Goal: Task Accomplishment & Management: Use online tool/utility

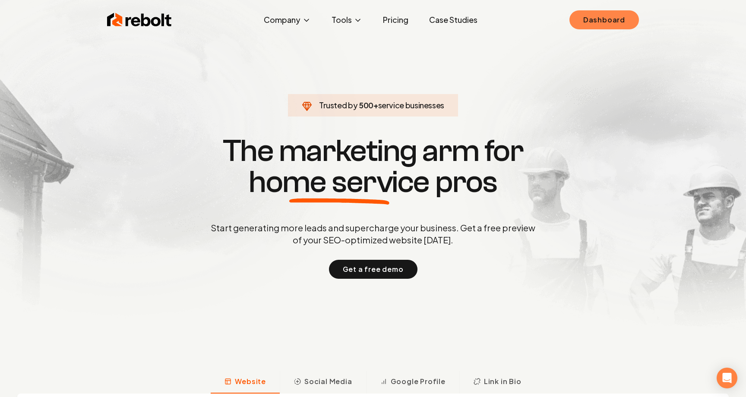
click at [599, 14] on link "Dashboard" at bounding box center [603, 19] width 69 height 19
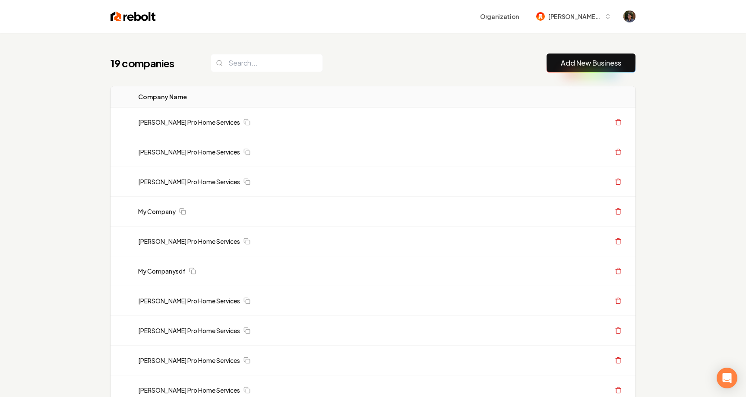
click at [145, 15] on img at bounding box center [132, 16] width 45 height 12
click at [139, 17] on img at bounding box center [132, 16] width 45 height 12
click at [569, 60] on link "Add New Business" at bounding box center [591, 63] width 60 height 10
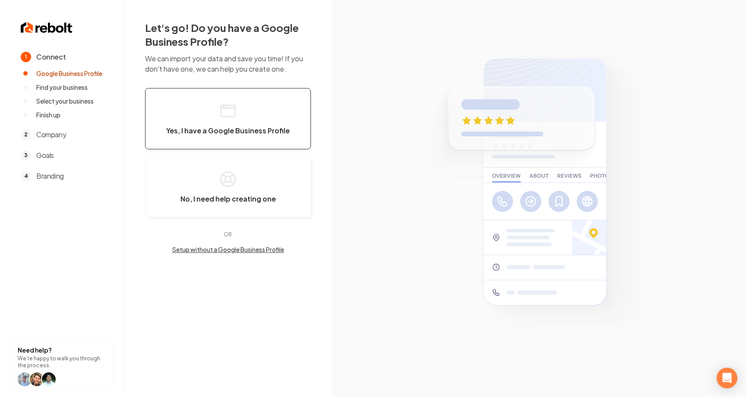
click at [269, 117] on button "Yes, I have a Google Business Profile" at bounding box center [228, 118] width 166 height 61
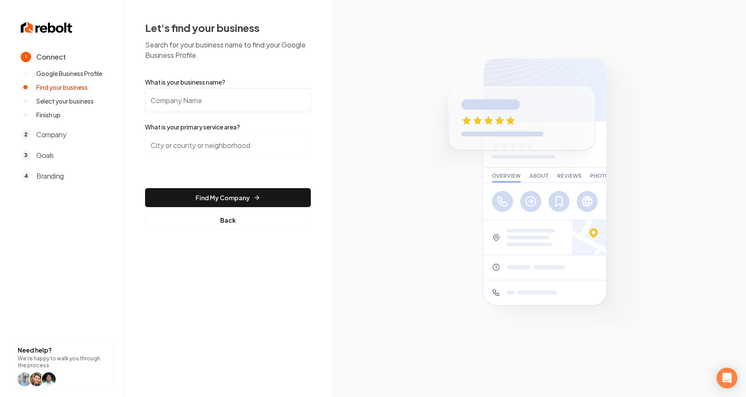
click at [235, 101] on input "What is your business name?" at bounding box center [228, 100] width 166 height 24
type input "Austin's Pro Home Services"
click at [234, 136] on input "search" at bounding box center [228, 145] width 166 height 24
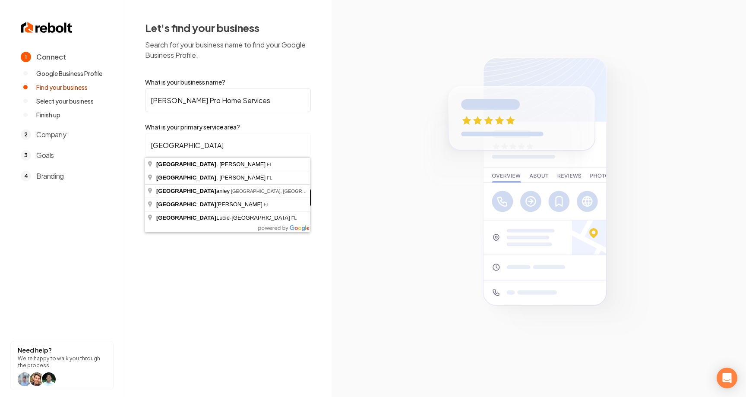
type input "Port St. Lucie, FL"
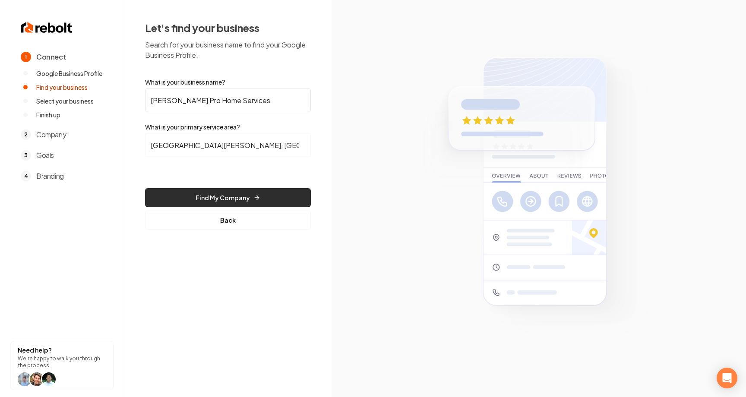
click at [219, 192] on button "Find My Company" at bounding box center [228, 197] width 166 height 19
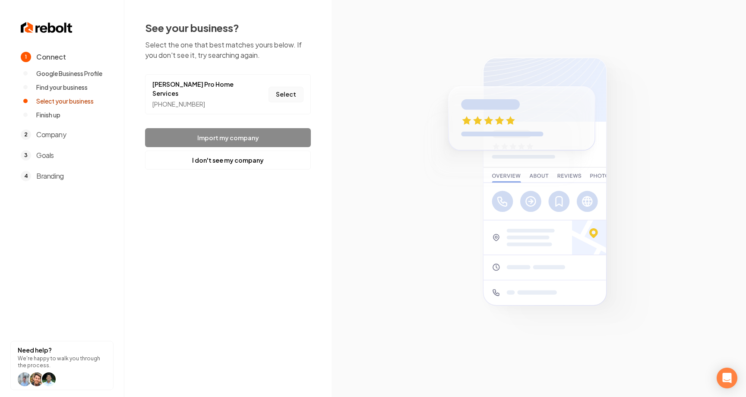
click at [293, 88] on button "Select" at bounding box center [285, 95] width 35 height 16
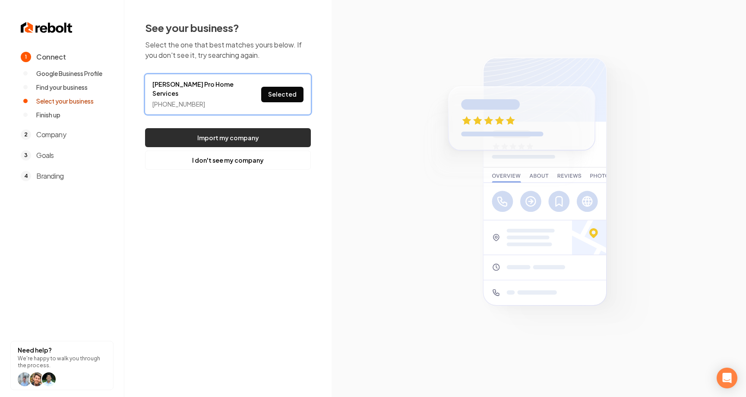
click at [264, 128] on button "Import my company" at bounding box center [228, 137] width 166 height 19
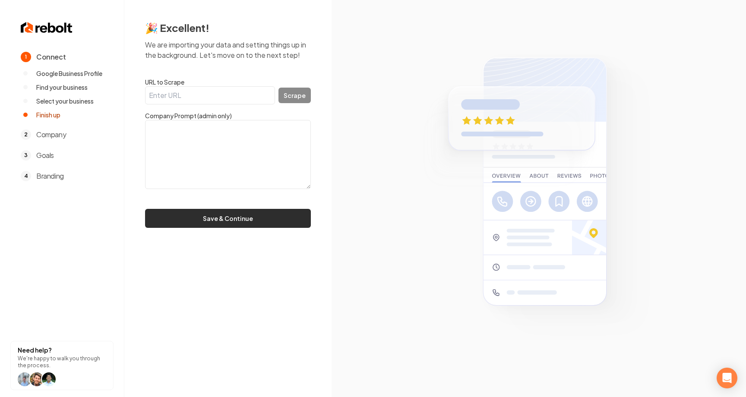
click at [240, 212] on button "Save & Continue" at bounding box center [228, 218] width 166 height 19
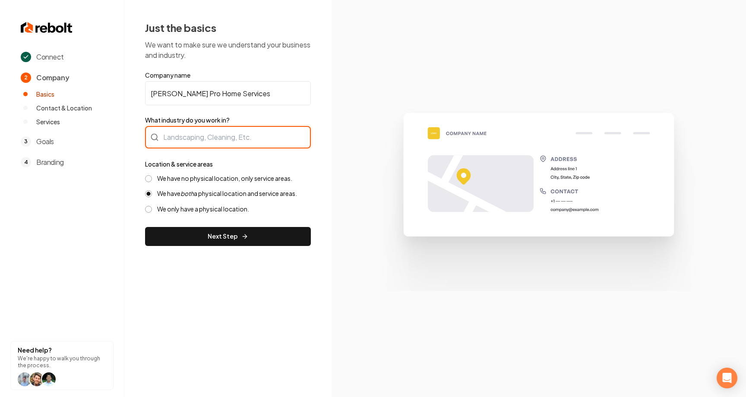
click at [218, 145] on div at bounding box center [228, 137] width 166 height 22
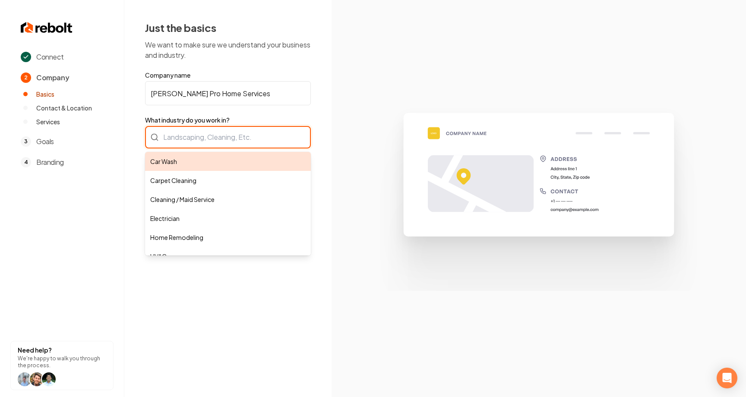
type input "Car Wash"
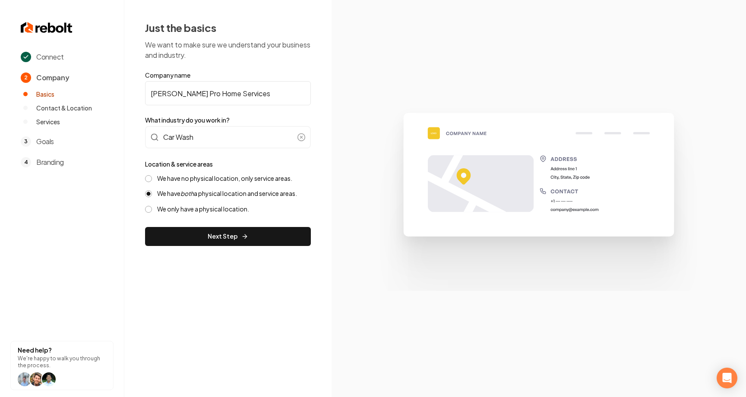
click at [192, 181] on label "We have no physical location, only service areas." at bounding box center [224, 178] width 135 height 8
click at [152, 181] on button "We have no physical location, only service areas." at bounding box center [148, 178] width 7 height 7
click at [197, 241] on button "Next Step" at bounding box center [228, 236] width 166 height 19
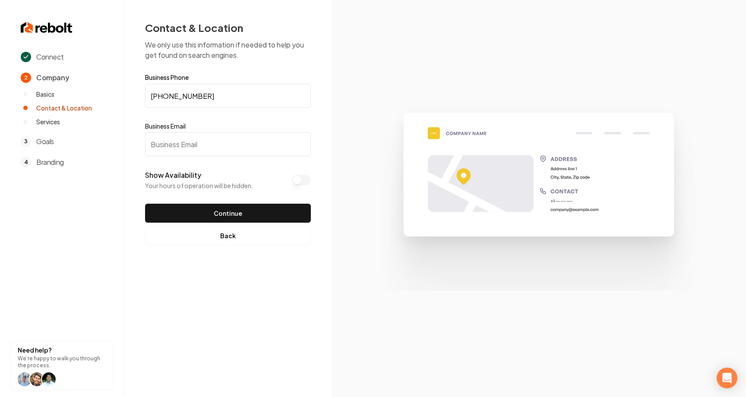
click at [197, 133] on input "Business Email" at bounding box center [228, 144] width 166 height 24
type input "mitchj@gmail.com"
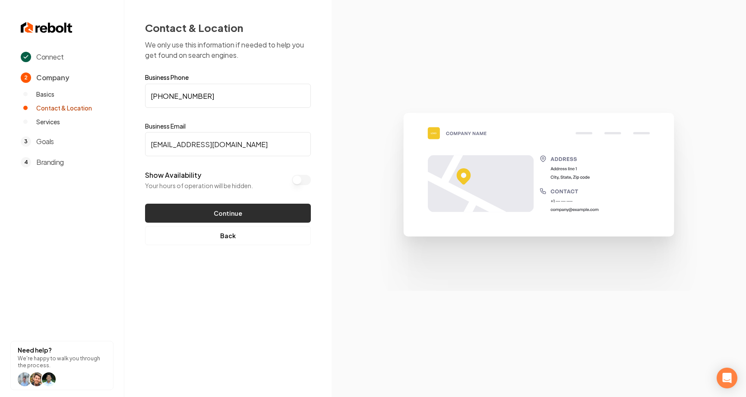
click at [217, 213] on button "Continue" at bounding box center [228, 213] width 166 height 19
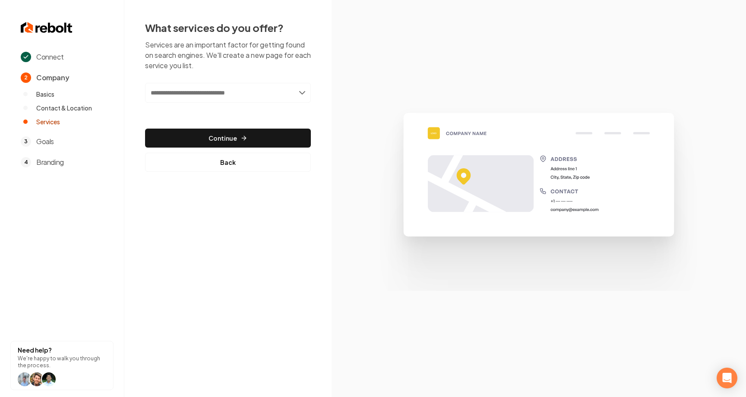
click at [258, 92] on input "text" at bounding box center [228, 93] width 166 height 20
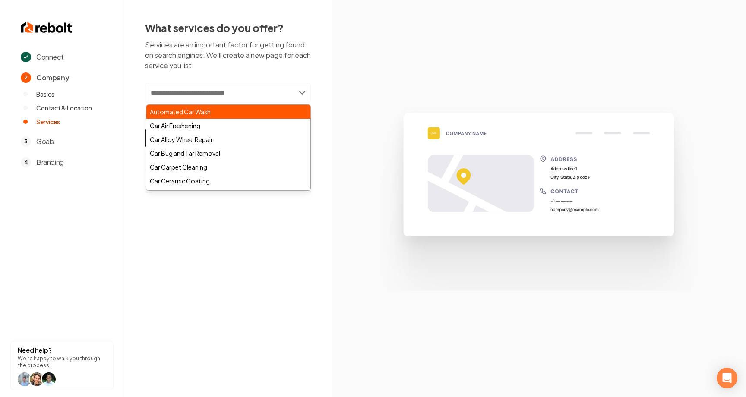
click at [230, 113] on div "Automated Car Wash" at bounding box center [228, 112] width 164 height 14
click at [354, 78] on section at bounding box center [538, 198] width 414 height 397
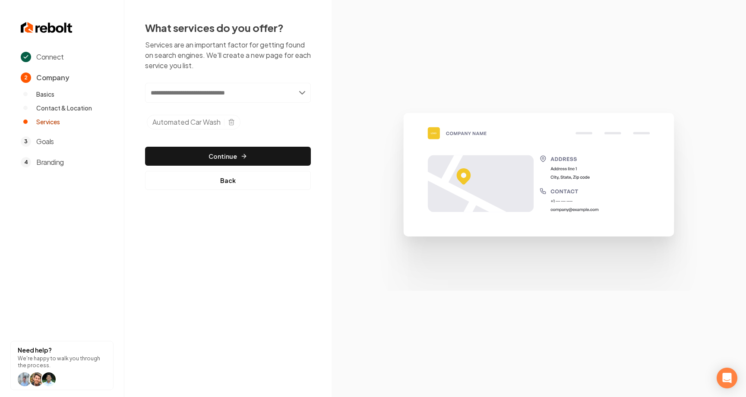
click at [240, 100] on input "text" at bounding box center [228, 93] width 166 height 20
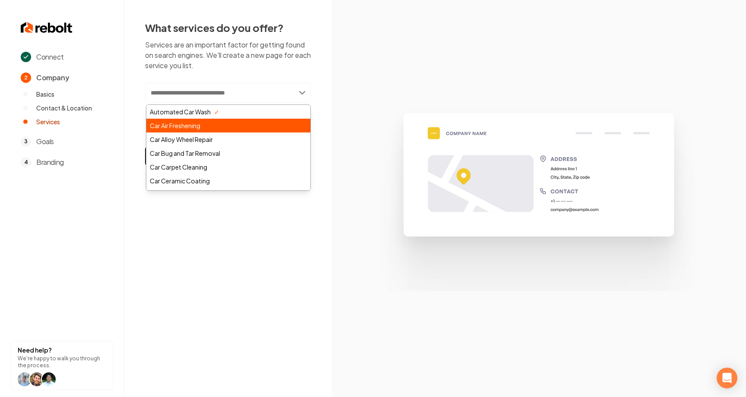
click at [209, 126] on div "Car Air Freshening" at bounding box center [228, 126] width 164 height 14
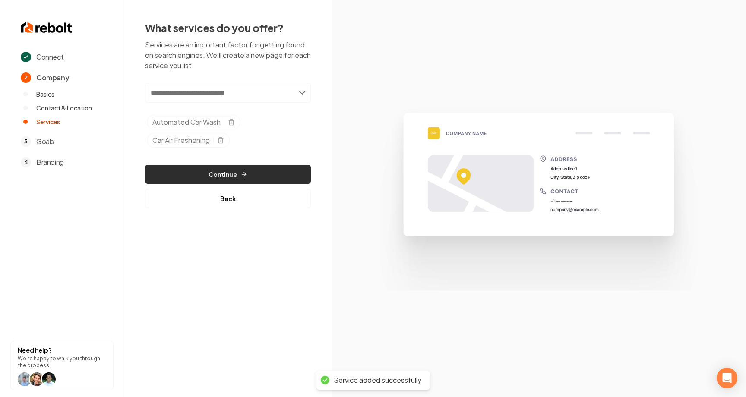
click at [235, 170] on button "Continue" at bounding box center [228, 174] width 166 height 19
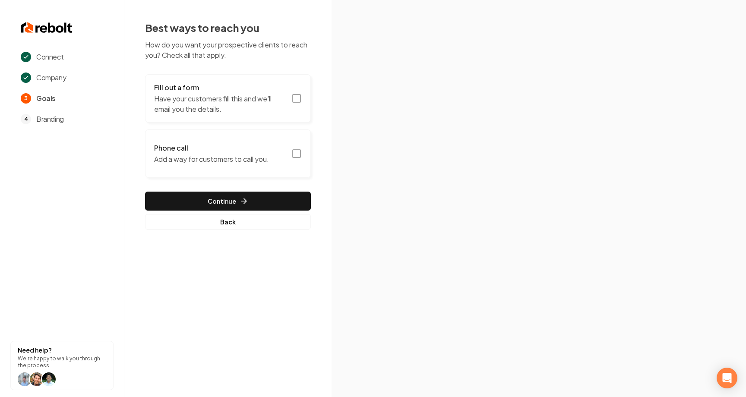
click at [250, 142] on button "Phone call Add a way for customers to call you." at bounding box center [228, 153] width 166 height 48
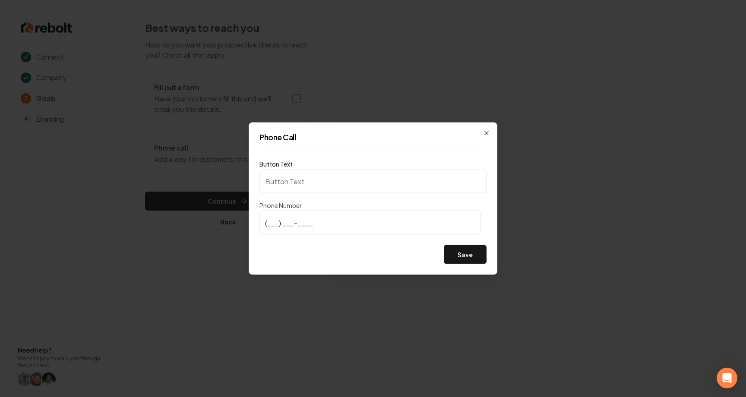
type input "Call us"
type input "(772) 243-0268"
click at [461, 246] on button "Save" at bounding box center [465, 254] width 43 height 19
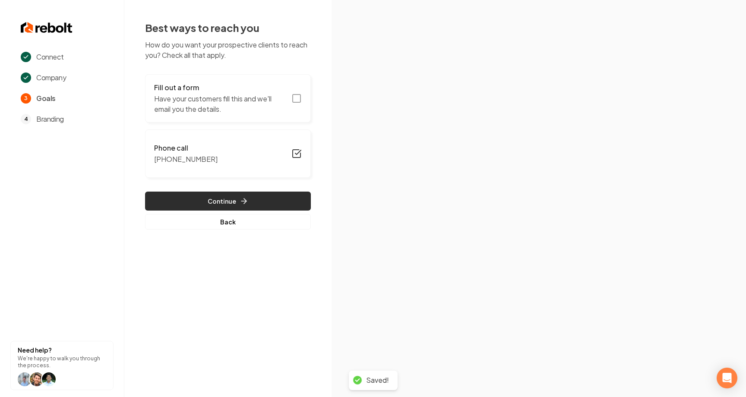
click at [256, 199] on button "Continue" at bounding box center [228, 201] width 166 height 19
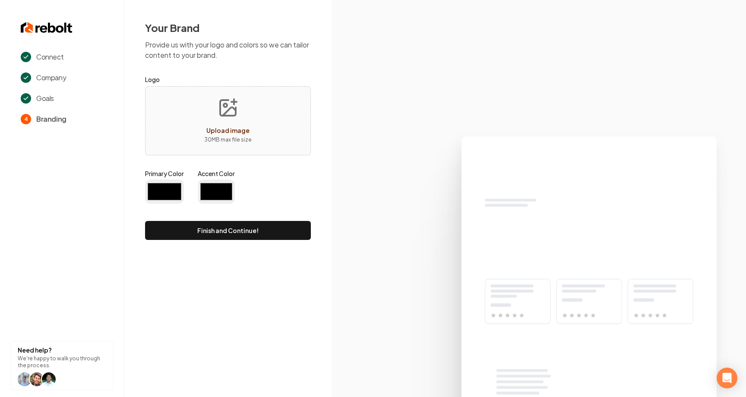
type input "#194d33"
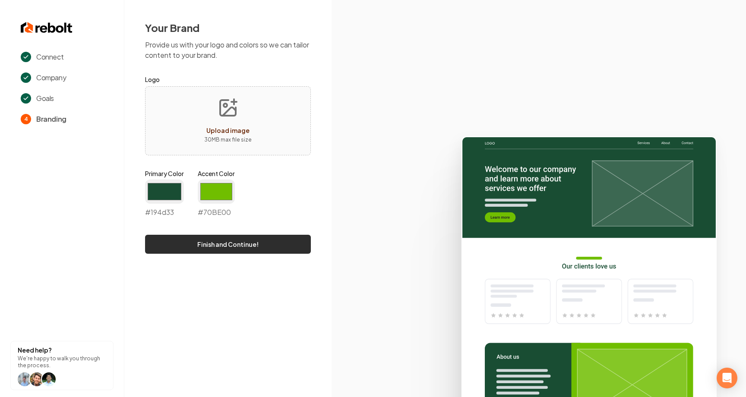
click at [228, 242] on button "Finish and Continue!" at bounding box center [228, 244] width 166 height 19
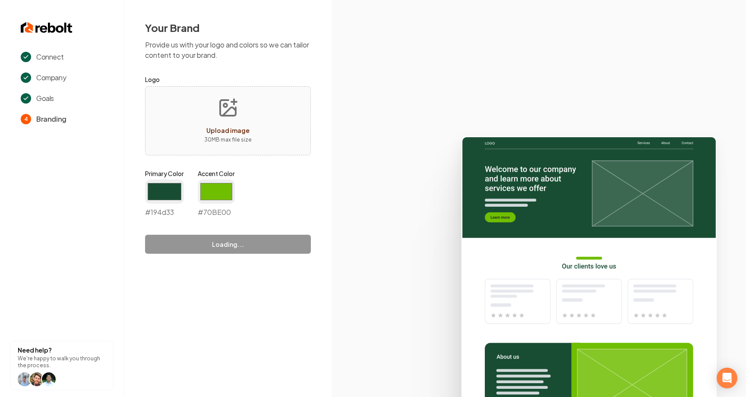
type input "#70be00"
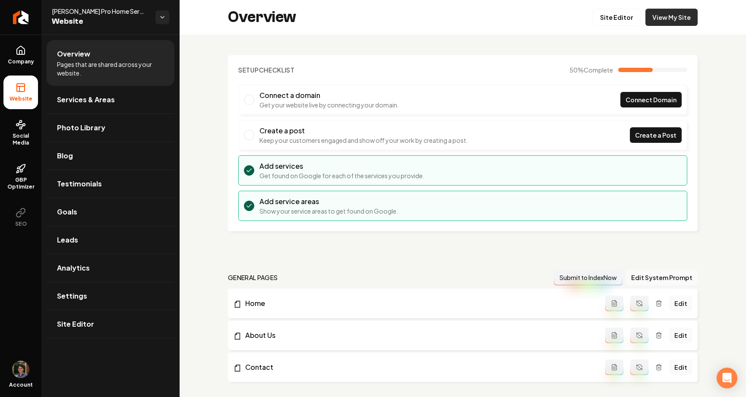
click at [676, 21] on link "View My Site" at bounding box center [671, 17] width 52 height 17
click at [99, 102] on span "Services & Areas" at bounding box center [86, 100] width 58 height 10
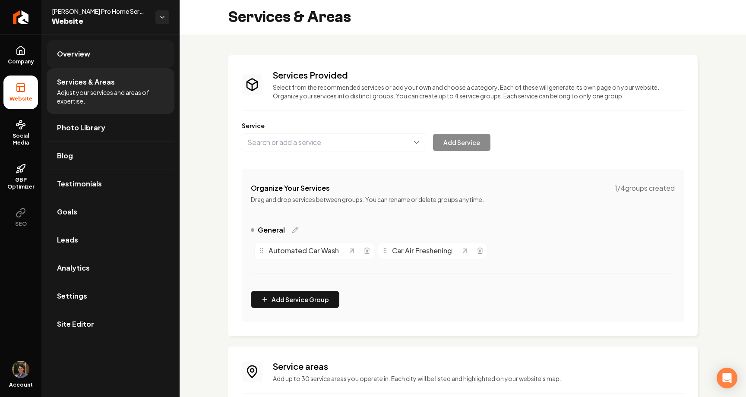
click at [110, 51] on link "Overview" at bounding box center [111, 54] width 128 height 28
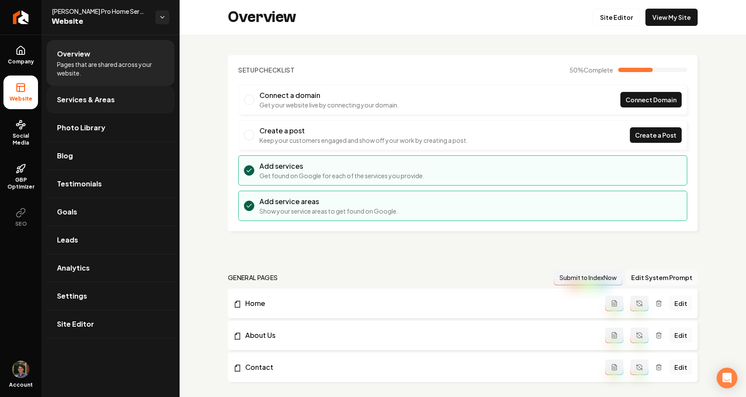
click at [100, 89] on link "Services & Areas" at bounding box center [111, 100] width 128 height 28
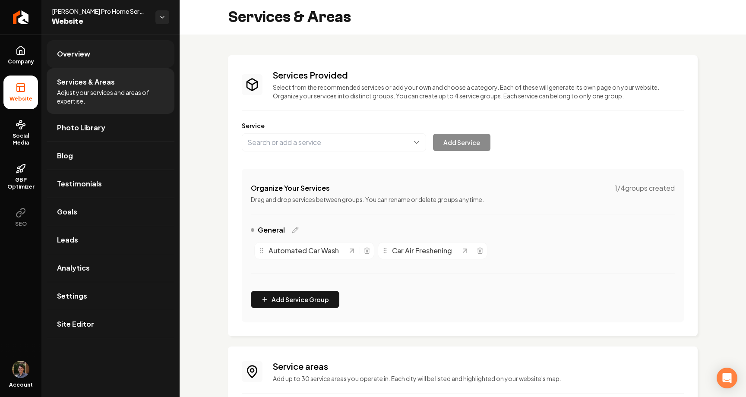
click at [106, 52] on link "Overview" at bounding box center [111, 54] width 128 height 28
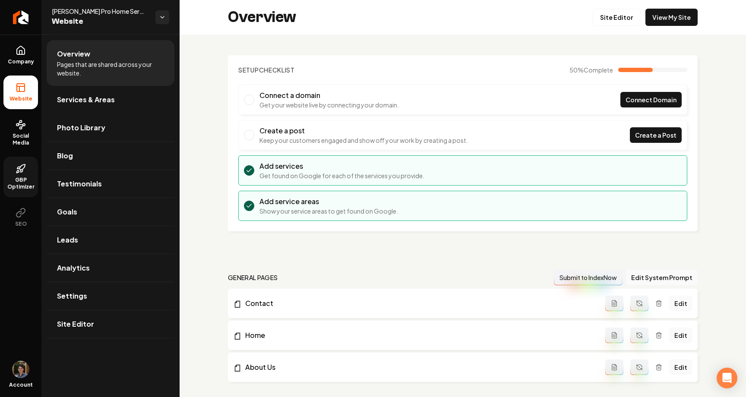
click at [23, 168] on icon at bounding box center [22, 167] width 6 height 6
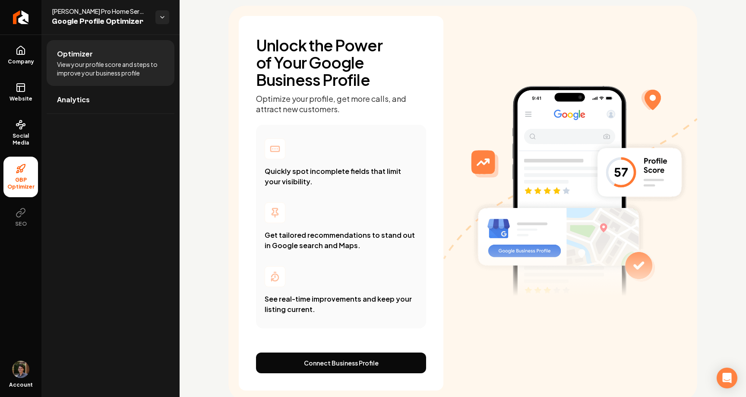
scroll to position [61, 0]
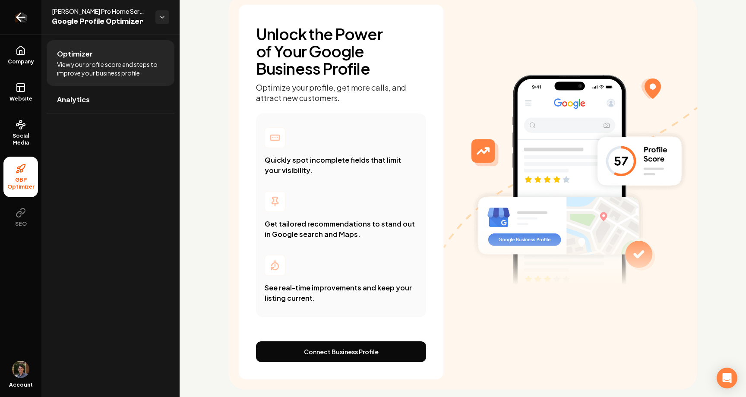
click at [31, 11] on link "Return to dashboard" at bounding box center [20, 17] width 41 height 35
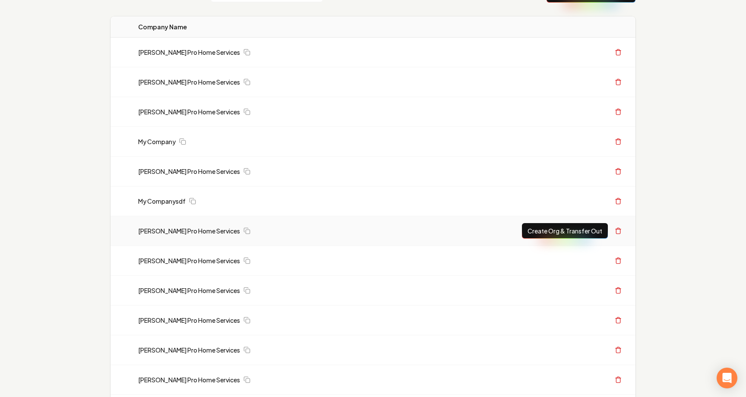
scroll to position [70, 0]
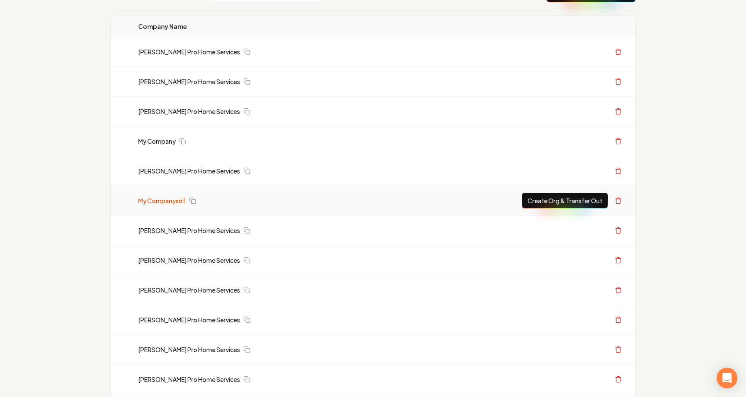
click at [171, 202] on link "My Companysdf" at bounding box center [161, 200] width 47 height 9
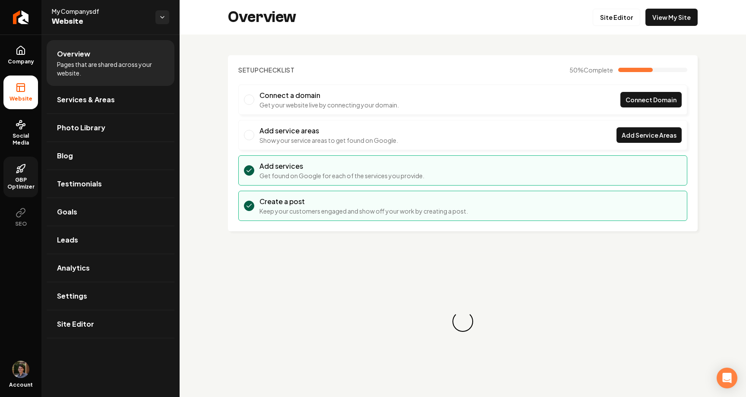
click at [19, 171] on icon at bounding box center [18, 171] width 3 height 3
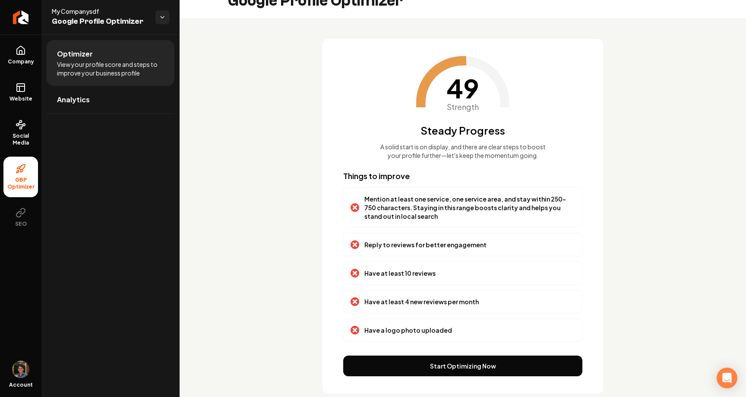
scroll to position [42, 0]
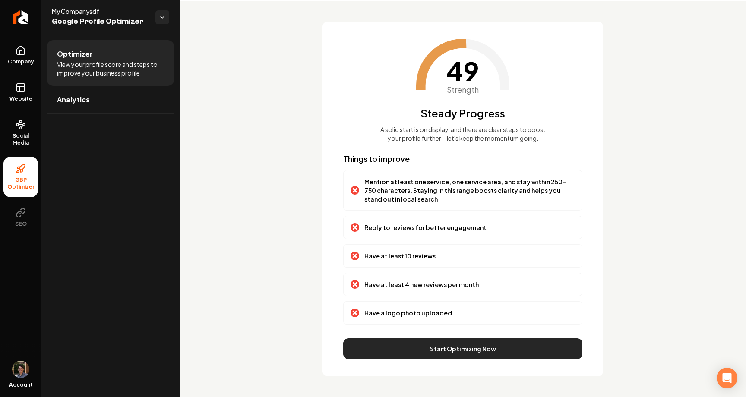
click at [466, 344] on button "Start Optimizing Now" at bounding box center [462, 348] width 239 height 21
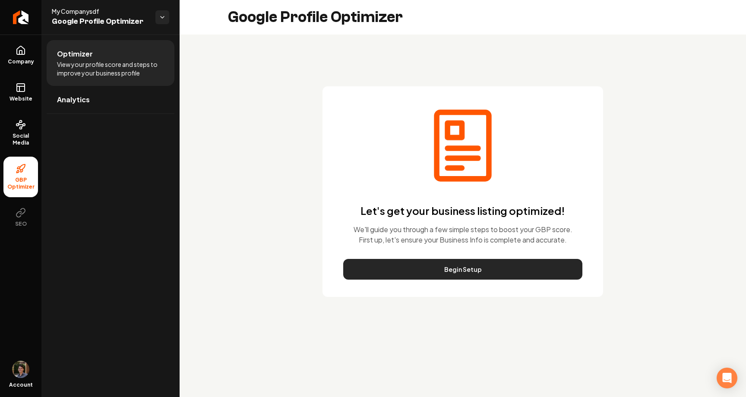
click at [448, 265] on button "Begin Setup" at bounding box center [462, 269] width 239 height 21
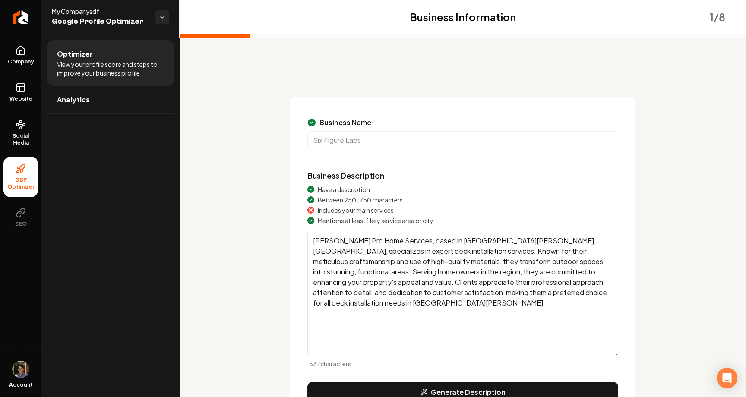
scroll to position [41, 0]
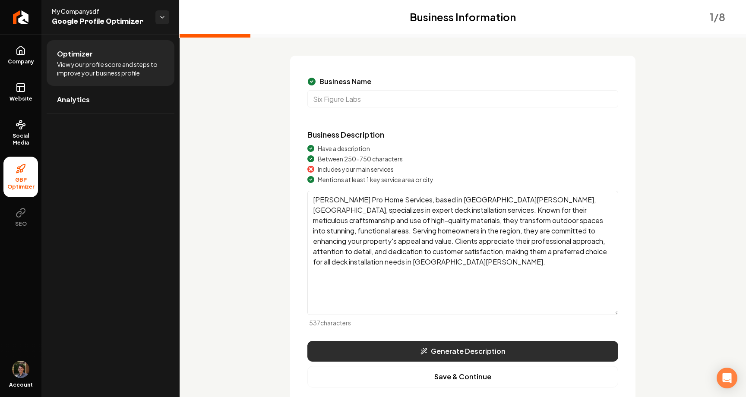
click at [448, 344] on button "Generate Description" at bounding box center [462, 351] width 311 height 21
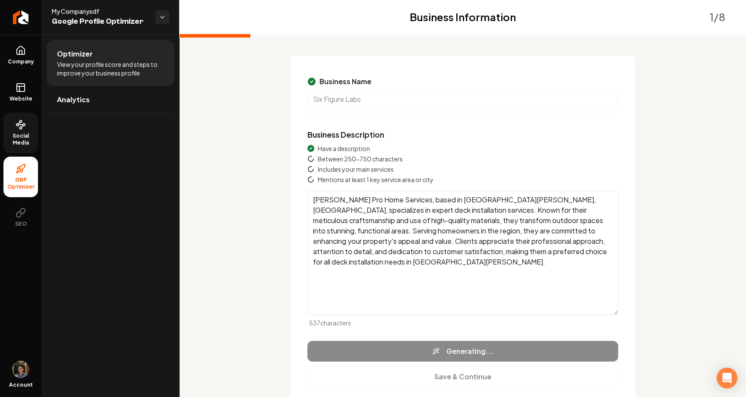
click at [18, 131] on link "Social Media" at bounding box center [20, 133] width 35 height 41
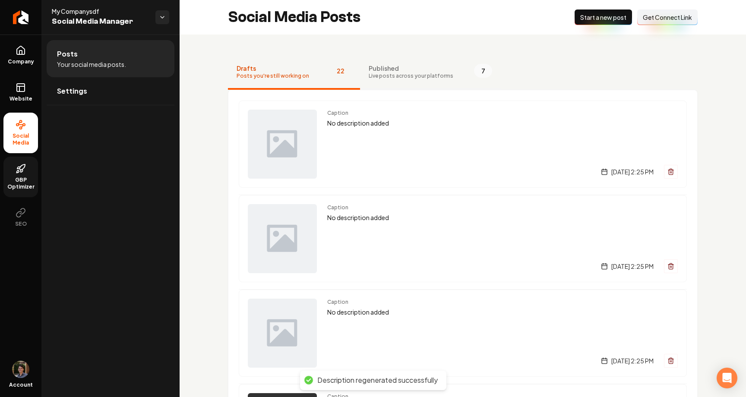
click at [427, 65] on span "Published" at bounding box center [411, 68] width 85 height 9
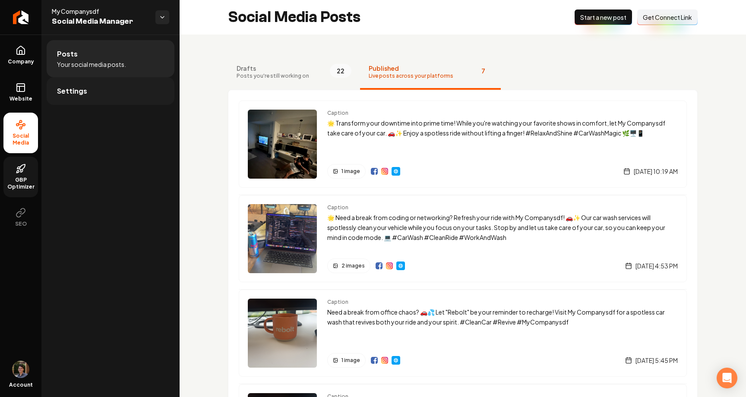
click at [98, 89] on link "Settings" at bounding box center [111, 91] width 128 height 28
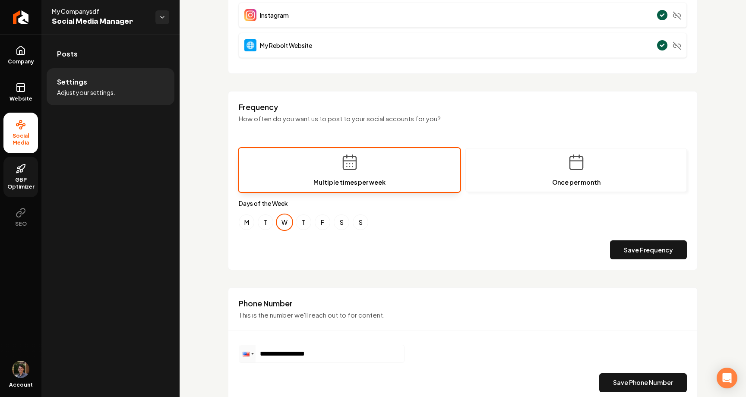
scroll to position [184, 0]
click at [246, 221] on button "M" at bounding box center [247, 223] width 16 height 16
click at [262, 221] on button "T" at bounding box center [266, 223] width 16 height 16
click at [299, 221] on button "T" at bounding box center [304, 223] width 16 height 16
click at [325, 221] on button "F" at bounding box center [323, 223] width 16 height 16
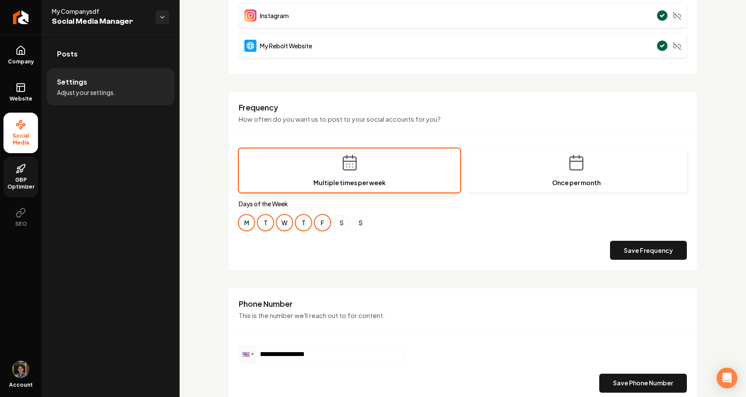
click at [342, 221] on button "S" at bounding box center [342, 223] width 16 height 16
click at [357, 221] on button "S" at bounding box center [361, 223] width 16 height 16
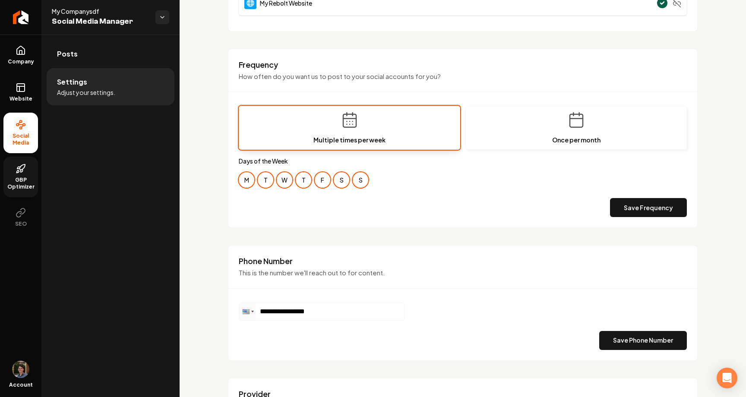
scroll to position [54, 0]
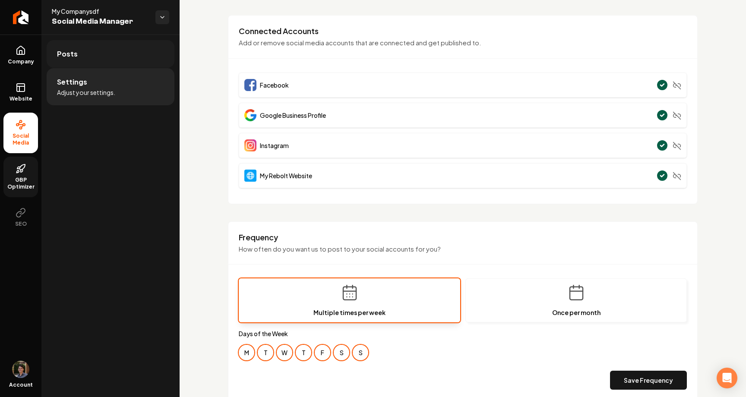
click at [110, 56] on link "Posts" at bounding box center [111, 54] width 128 height 28
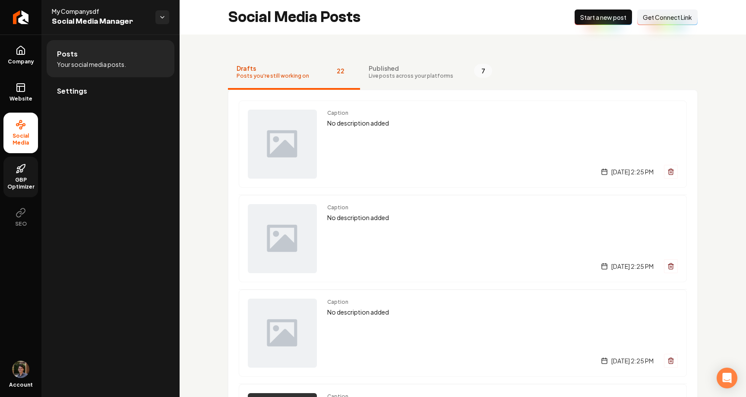
click at [599, 19] on span "Start a new post" at bounding box center [603, 17] width 46 height 9
click at [477, 82] on button "Published Live posts across your platforms 7" at bounding box center [430, 72] width 141 height 35
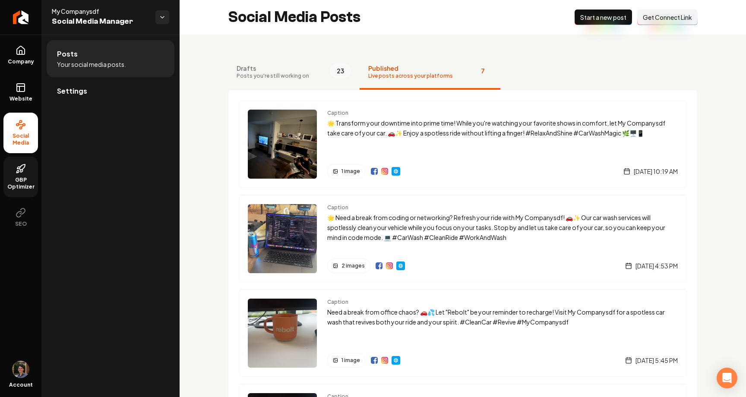
click at [316, 79] on button "Drafts Posts you're still working on 23" at bounding box center [294, 72] width 132 height 35
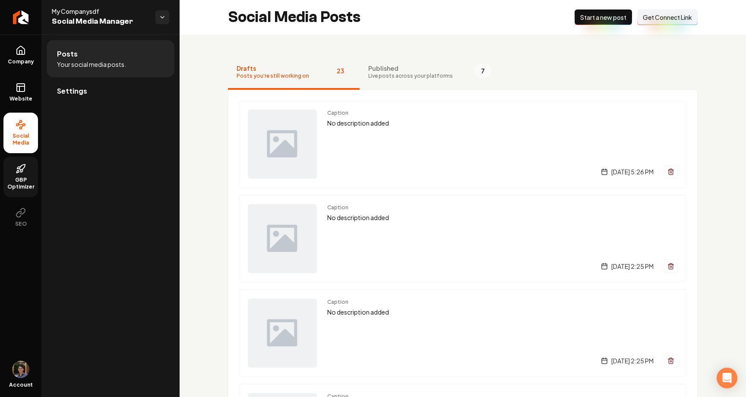
click at [511, 64] on nav "Drafts Posts you're still working on 23 Published Live posts across your platfo…" at bounding box center [463, 72] width 470 height 35
click at [460, 71] on button "Published Live posts across your platforms 7" at bounding box center [430, 72] width 141 height 35
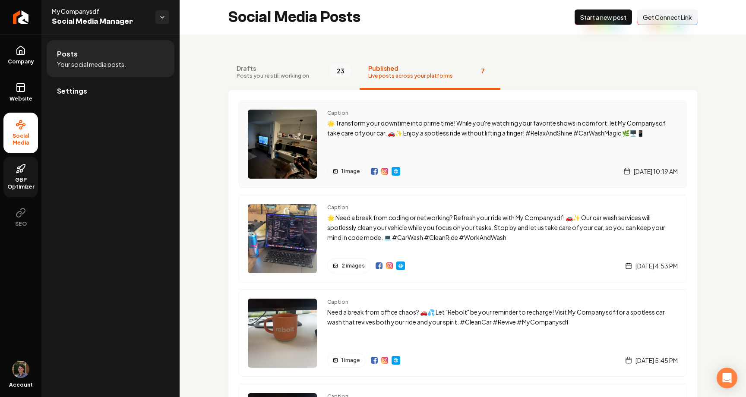
click at [396, 173] on img "Main content area" at bounding box center [395, 171] width 7 height 7
click at [383, 170] on img "Main content area" at bounding box center [384, 171] width 7 height 7
click at [375, 170] on img "Main content area" at bounding box center [374, 171] width 7 height 7
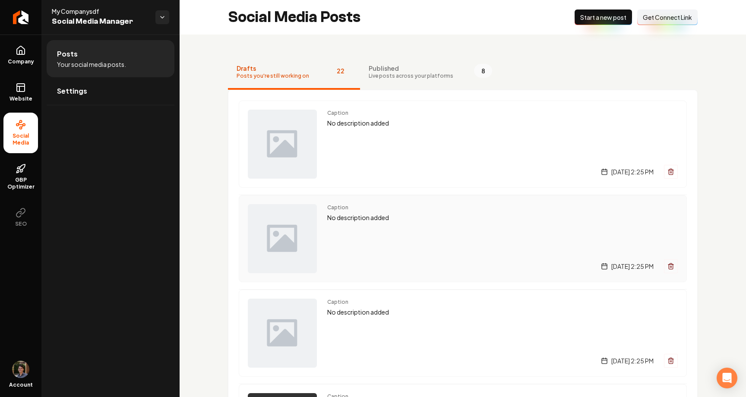
scroll to position [256, 0]
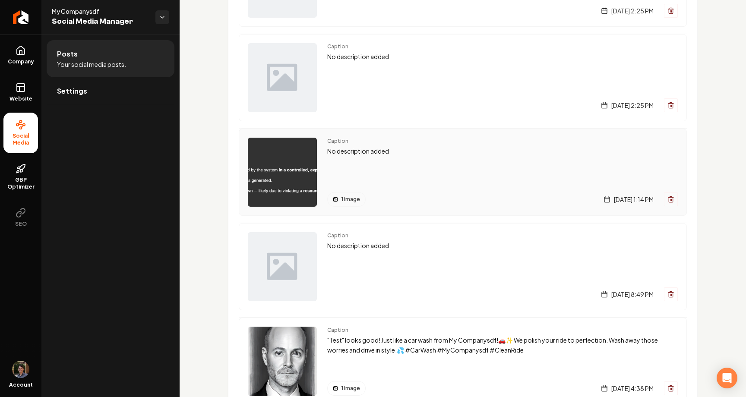
click at [426, 193] on div "1 image [DATE] 1:14 PM" at bounding box center [502, 199] width 350 height 15
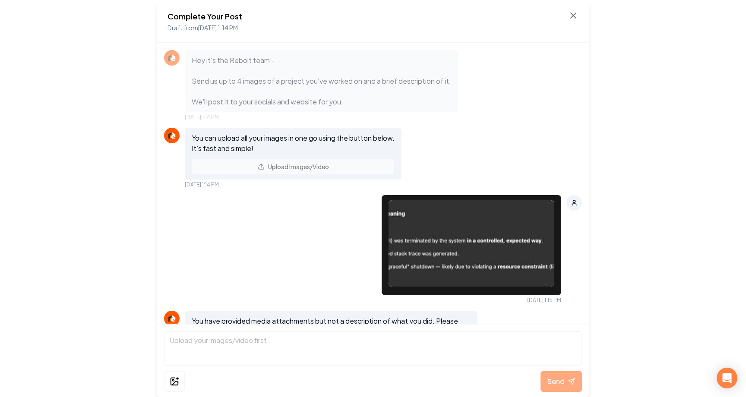
scroll to position [168, 0]
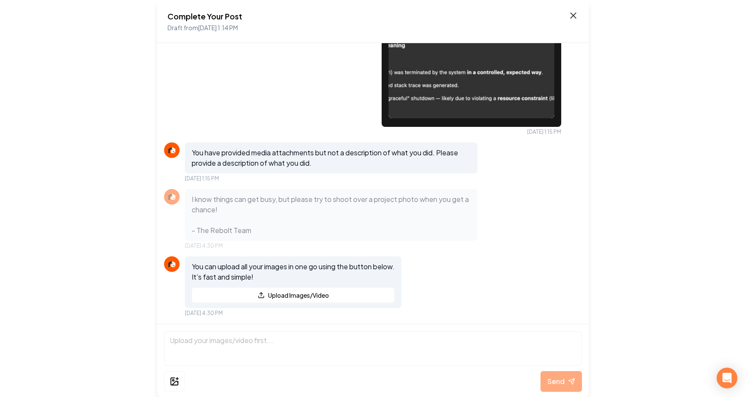
click at [571, 16] on icon at bounding box center [573, 15] width 10 height 10
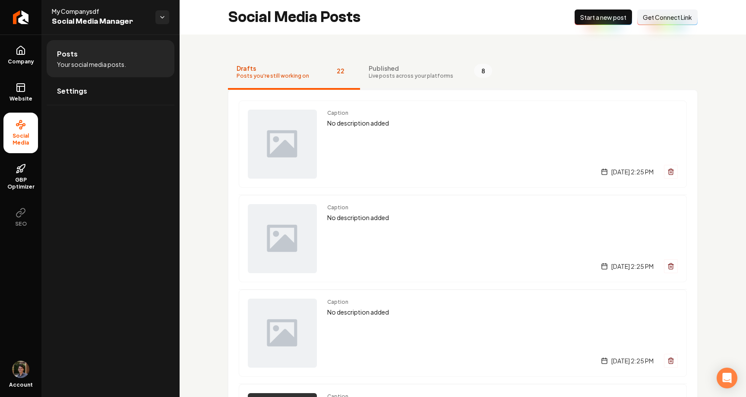
click at [454, 66] on button "Published Live posts across your platforms 8" at bounding box center [430, 72] width 141 height 35
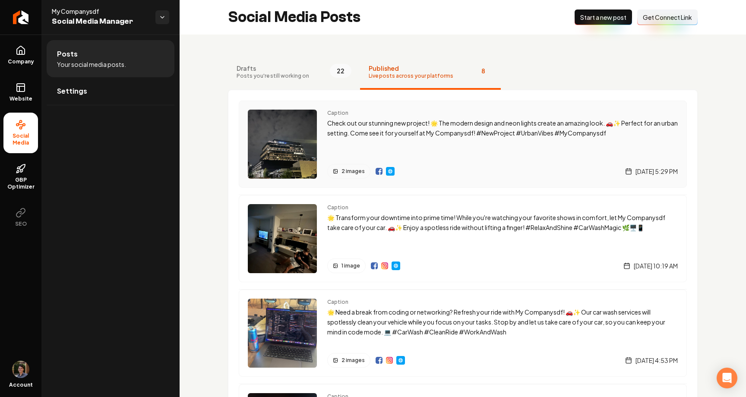
click at [389, 170] on img "Main content area" at bounding box center [390, 171] width 7 height 7
click at [28, 64] on span "Company" at bounding box center [20, 61] width 33 height 7
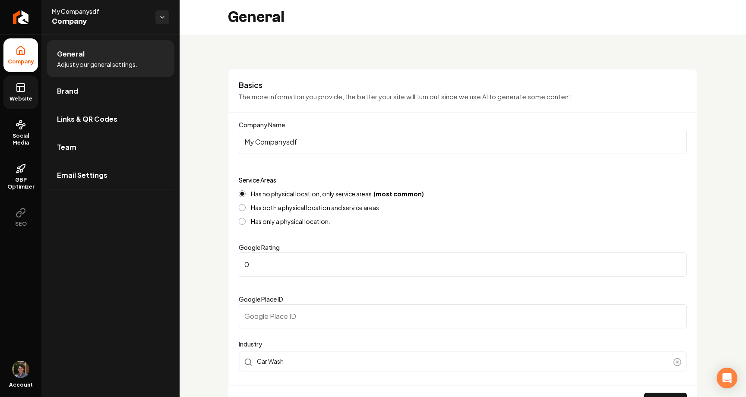
click at [30, 92] on link "Website" at bounding box center [20, 93] width 35 height 34
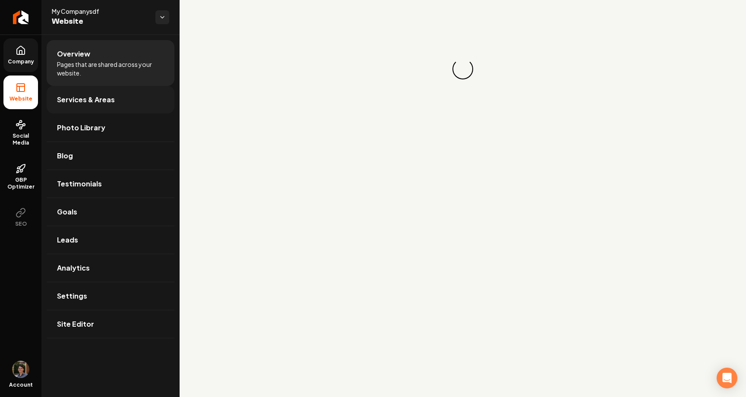
click at [106, 93] on link "Services & Areas" at bounding box center [111, 100] width 128 height 28
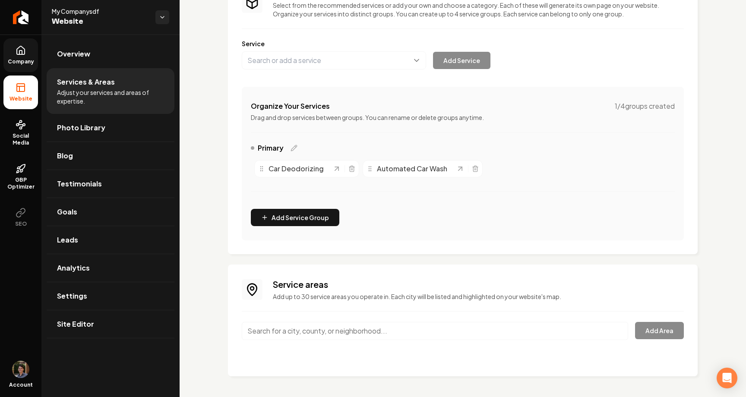
scroll to position [81, 0]
click at [341, 330] on input "Main content area" at bounding box center [435, 332] width 386 height 18
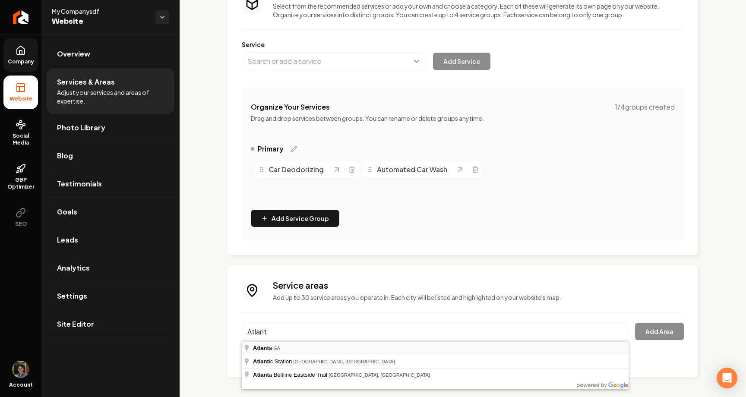
type input "[GEOGRAPHIC_DATA], [GEOGRAPHIC_DATA]"
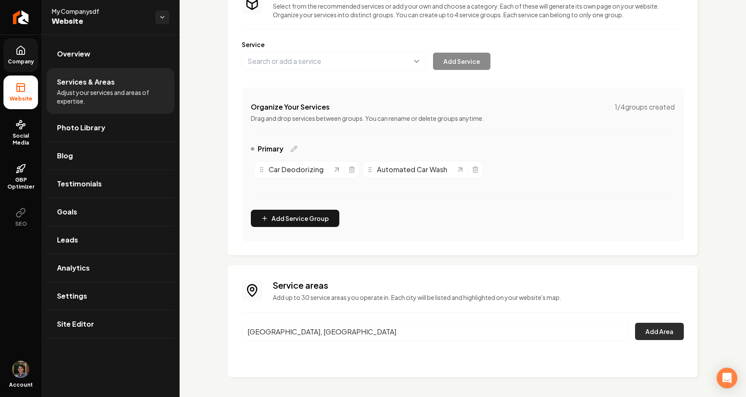
click at [660, 328] on button "Add Area" at bounding box center [659, 331] width 49 height 17
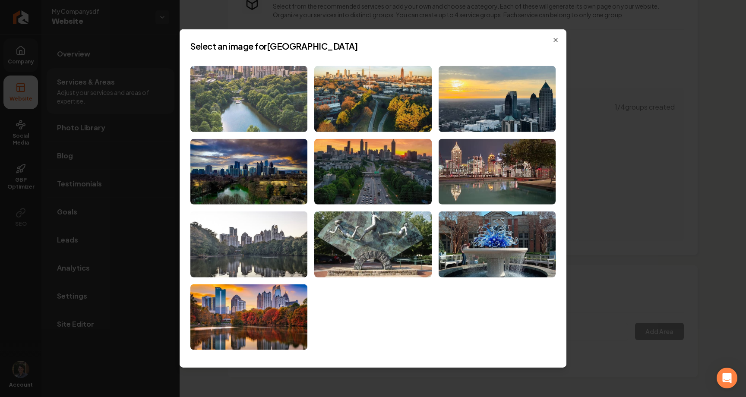
click at [267, 98] on img at bounding box center [248, 99] width 117 height 66
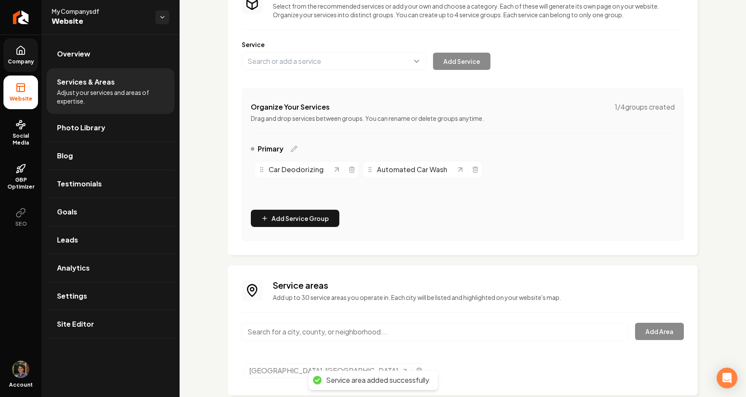
scroll to position [100, 0]
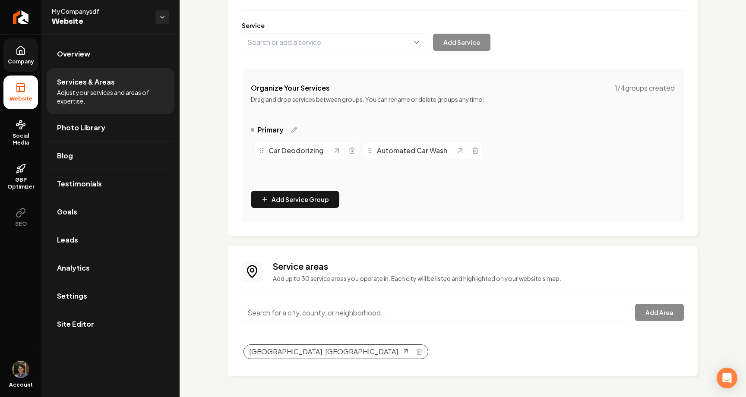
click at [402, 350] on icon "Selected tags" at bounding box center [405, 350] width 7 height 7
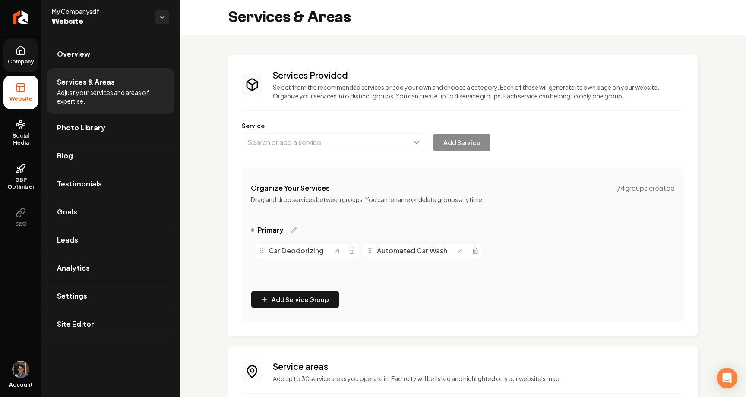
click at [29, 50] on link "Company" at bounding box center [20, 55] width 35 height 34
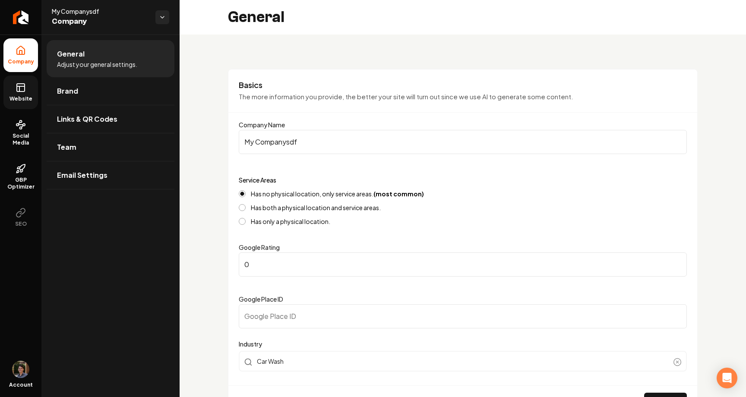
click at [18, 95] on link "Website" at bounding box center [20, 93] width 35 height 34
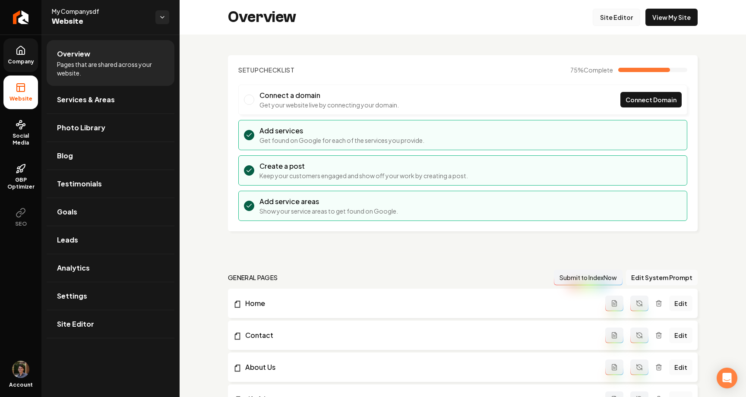
click at [614, 23] on link "Site Editor" at bounding box center [616, 17] width 47 height 17
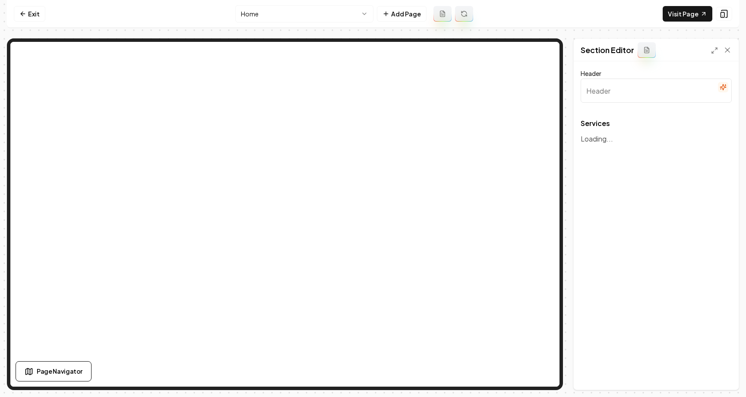
type input "Premier Car Wash Services"
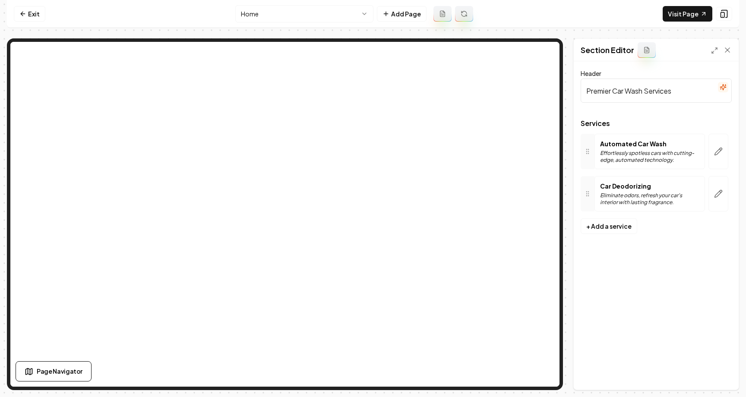
click at [642, 284] on div "Header Premier Car Wash Services Services Automated Car Wash Effortlessly spotl…" at bounding box center [656, 225] width 165 height 328
click at [655, 321] on div "Header Premier Car Wash Services Services Automated Car Wash Effortlessly spotl…" at bounding box center [656, 225] width 165 height 328
click at [38, 10] on link "Exit" at bounding box center [30, 14] width 32 height 16
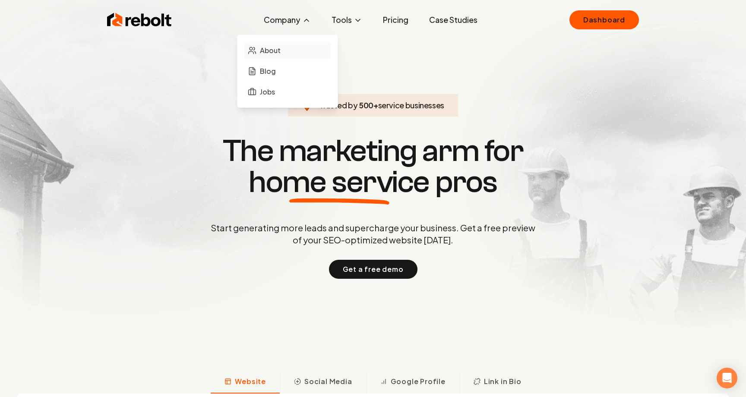
click at [275, 56] on link "About" at bounding box center [287, 50] width 86 height 17
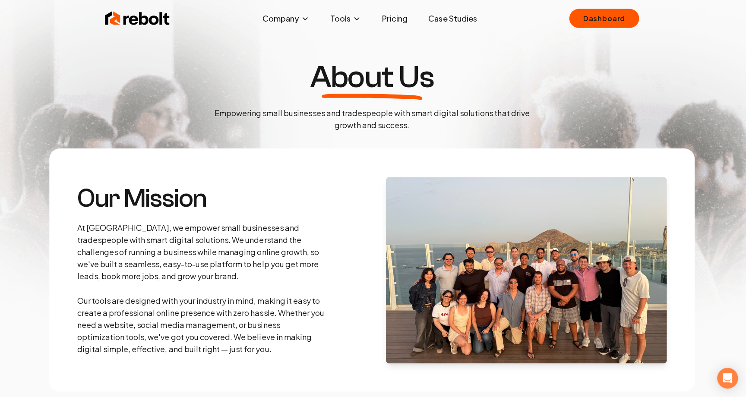
scroll to position [6, 0]
